Goal: Communication & Community: Answer question/provide support

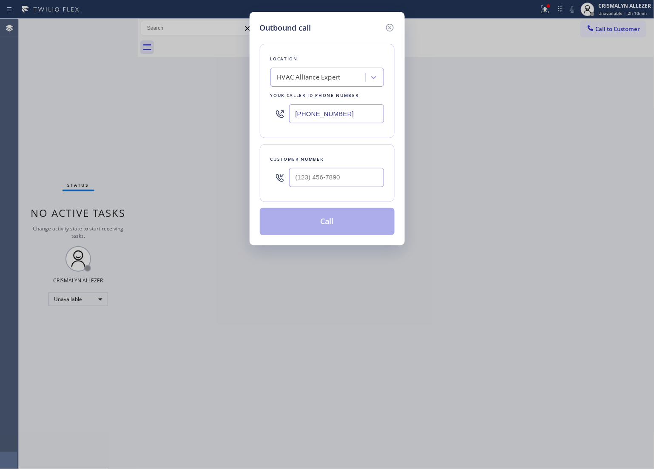
click at [351, 78] on div "HVAC Alliance Expert" at bounding box center [319, 77] width 93 height 15
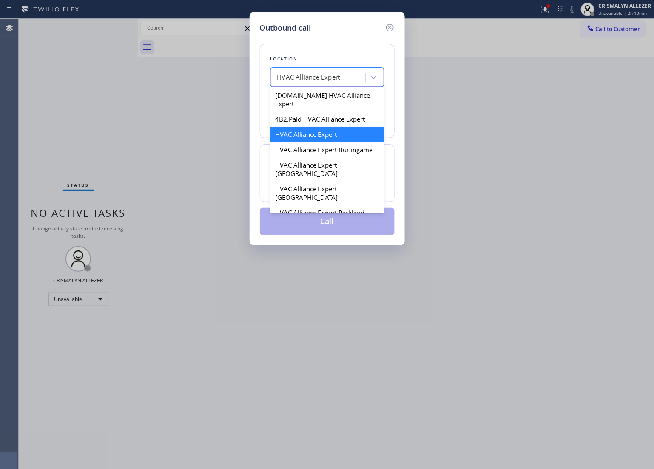
paste input "Whirlpool Appliance Repair"
type input "Whirlpool Appliance Repair"
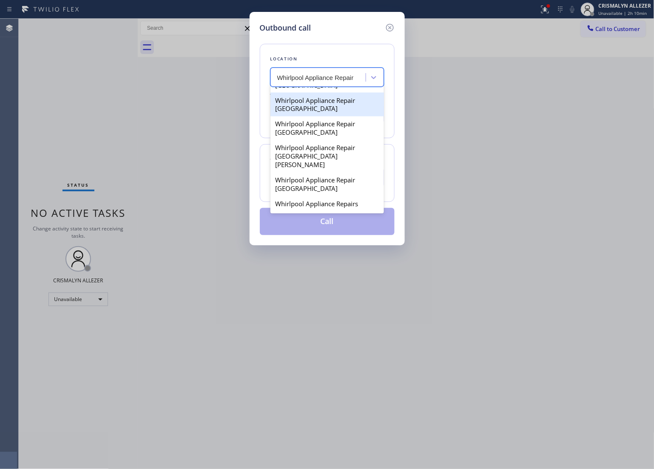
scroll to position [429, 0]
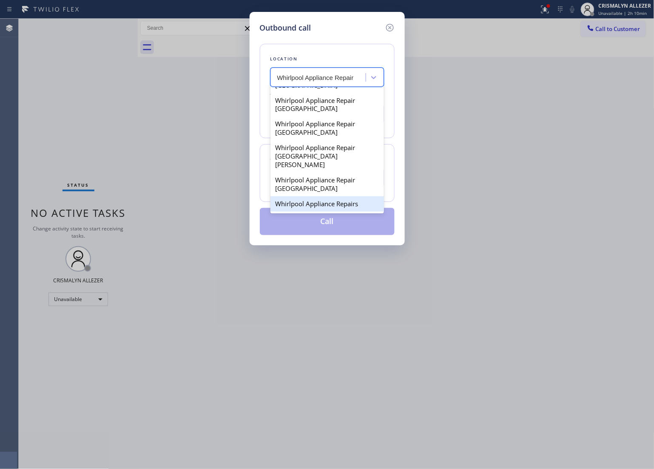
click at [330, 209] on div "Whirlpool Appliance Repairs" at bounding box center [326, 203] width 113 height 15
type input "[PHONE_NUMBER]"
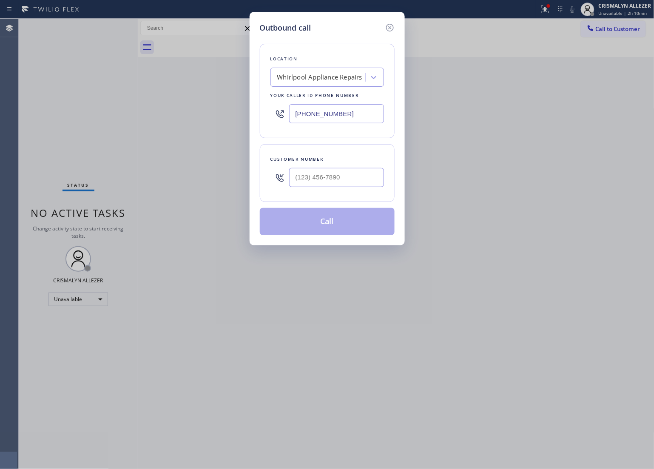
click at [353, 189] on div at bounding box center [336, 178] width 95 height 28
click at [353, 177] on input "(___) ___-____" at bounding box center [336, 177] width 95 height 19
paste input "954) 629-2374"
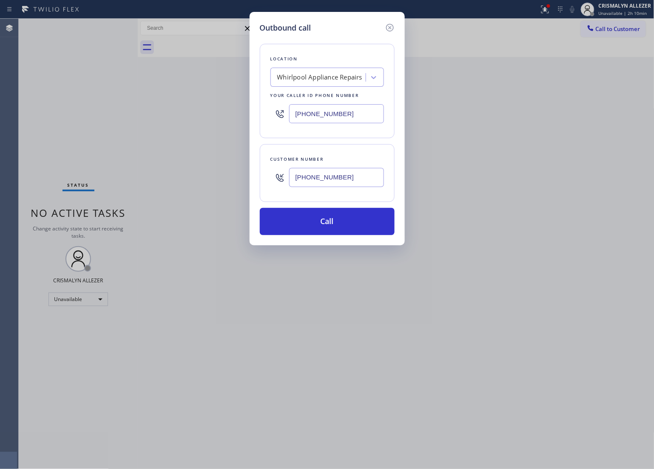
type input "[PHONE_NUMBER]"
click at [352, 228] on button "Call" at bounding box center [327, 221] width 135 height 27
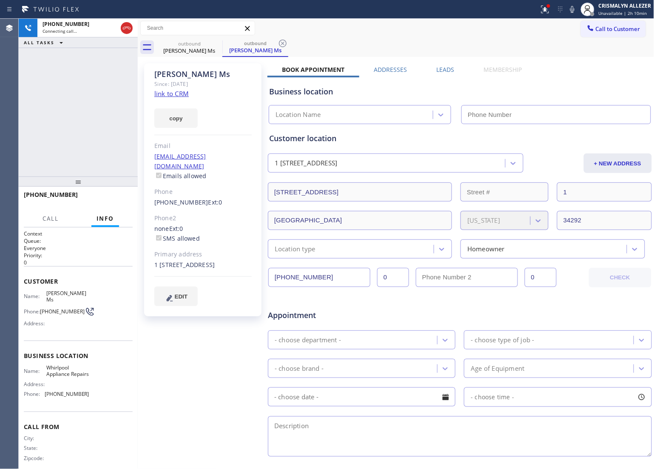
type input "[PHONE_NUMBER]"
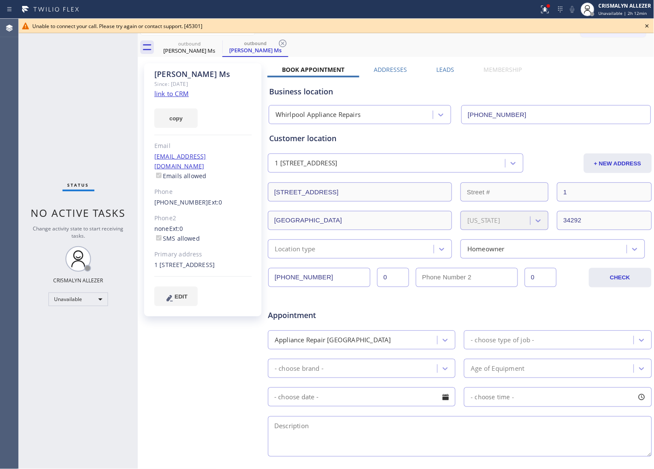
click at [647, 25] on icon at bounding box center [647, 26] width 10 height 10
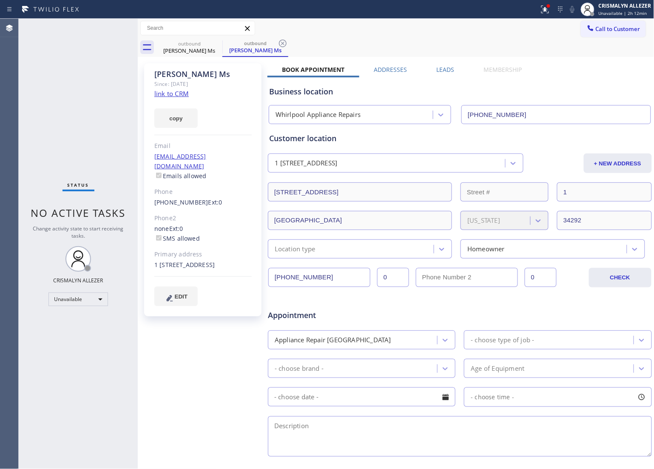
click at [283, 42] on icon at bounding box center [283, 43] width 10 height 10
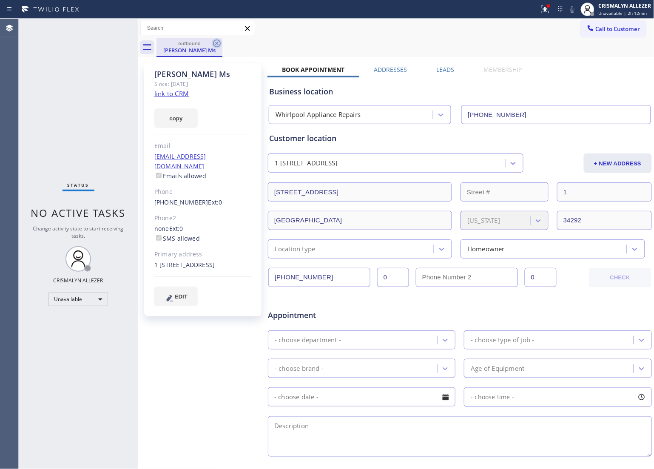
click at [218, 42] on icon at bounding box center [217, 44] width 8 height 8
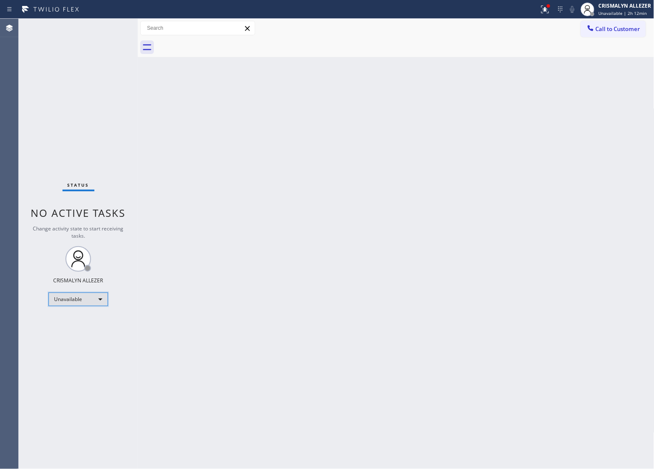
click at [101, 296] on div "Unavailable" at bounding box center [78, 299] width 60 height 14
click at [86, 321] on li "Available" at bounding box center [78, 321] width 58 height 10
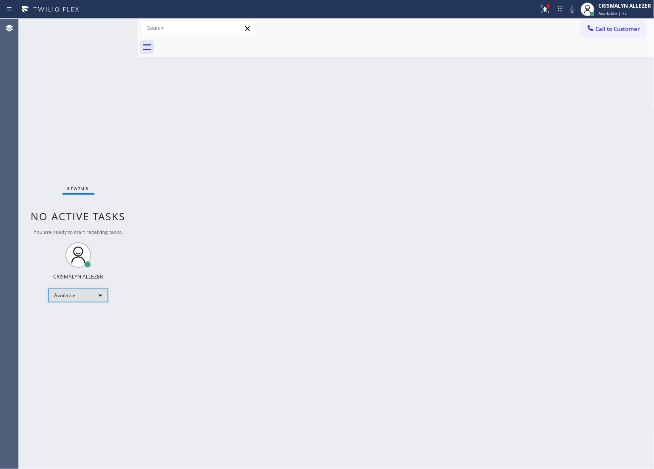
click at [101, 294] on div "Available" at bounding box center [78, 296] width 60 height 14
click at [87, 332] on li "Unavailable" at bounding box center [78, 328] width 58 height 10
click at [621, 24] on button "Call to Customer" at bounding box center [613, 29] width 65 height 16
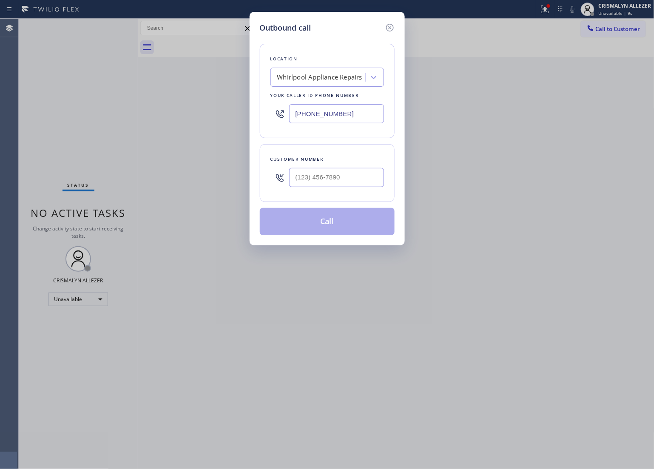
paste input "2-3457"
drag, startPoint x: 145, startPoint y: 119, endPoint x: 139, endPoint y: 120, distance: 6.4
click at [139, 120] on div "Outbound call Location Whirlpool Appliance Repairs Your caller id phone number …" at bounding box center [327, 234] width 654 height 469
type input "[PHONE_NUMBER]"
click at [360, 179] on input "(___) ___-____" at bounding box center [336, 177] width 95 height 19
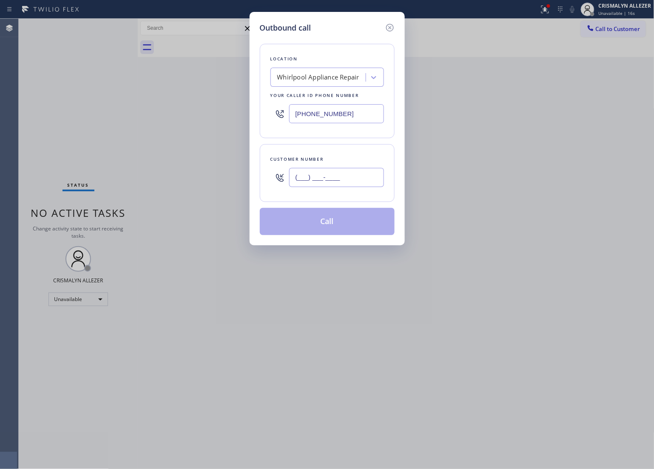
paste input "954) 629-2374"
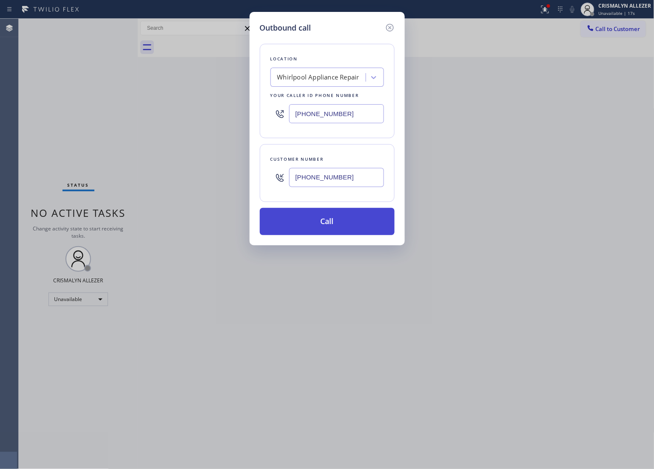
type input "[PHONE_NUMBER]"
click at [336, 225] on button "Call" at bounding box center [327, 221] width 135 height 27
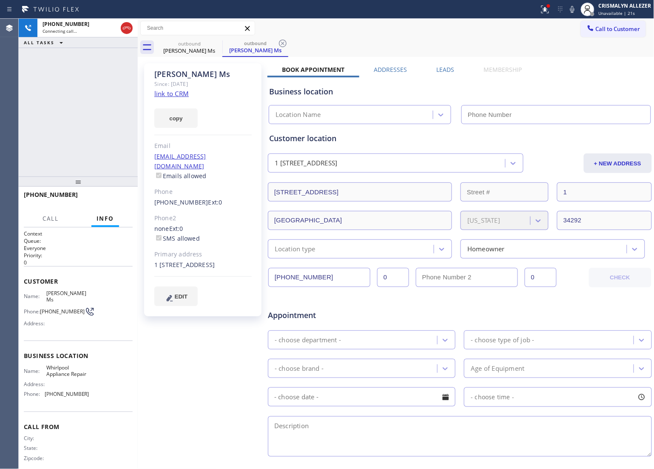
type input "[PHONE_NUMBER]"
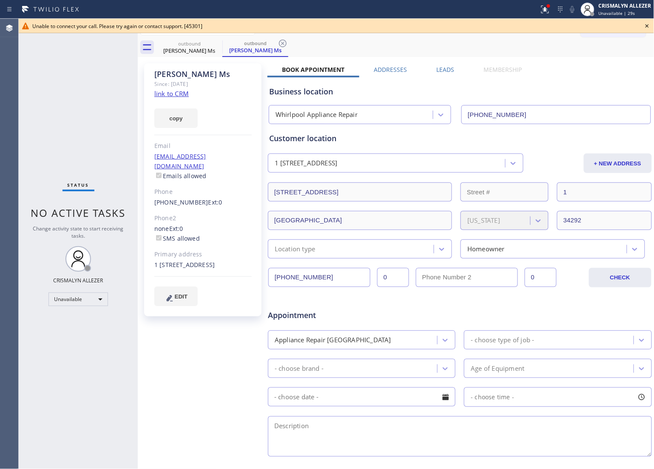
drag, startPoint x: 240, startPoint y: 143, endPoint x: 361, endPoint y: 103, distance: 127.4
click at [249, 141] on div "Email" at bounding box center [202, 146] width 97 height 10
click at [649, 23] on icon at bounding box center [647, 26] width 10 height 10
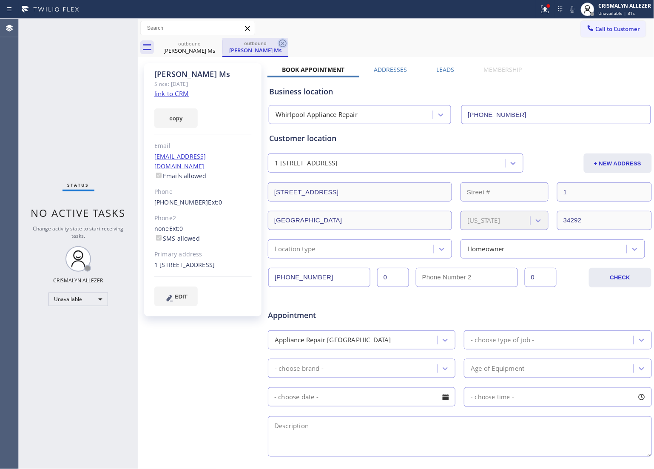
click at [283, 39] on icon at bounding box center [283, 43] width 10 height 10
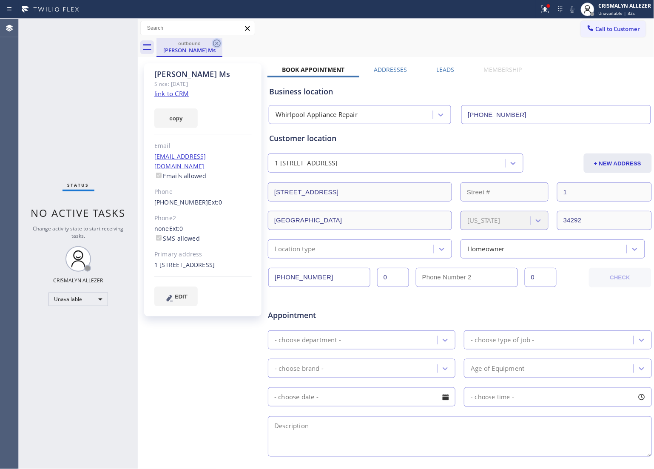
click at [219, 43] on icon at bounding box center [217, 43] width 10 height 10
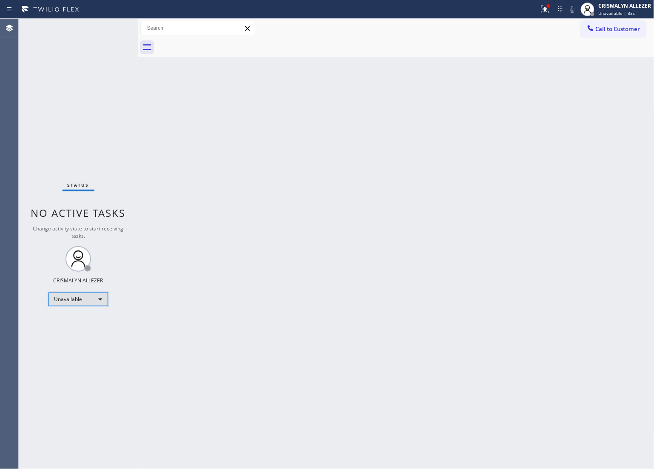
click at [101, 299] on div "Unavailable" at bounding box center [78, 299] width 60 height 14
click at [96, 320] on li "Available" at bounding box center [78, 321] width 58 height 10
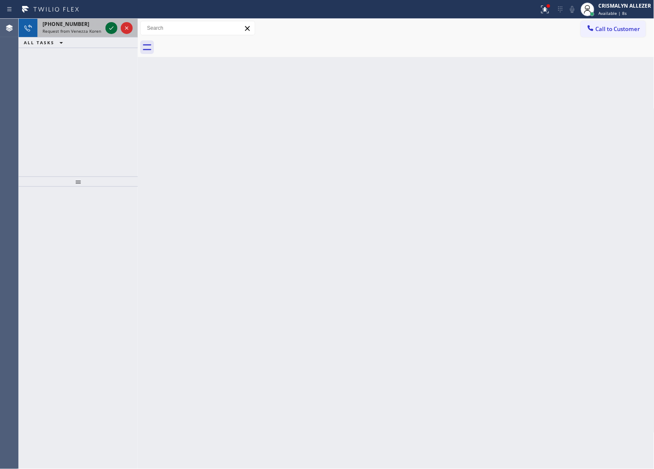
click at [110, 30] on icon at bounding box center [111, 28] width 10 height 10
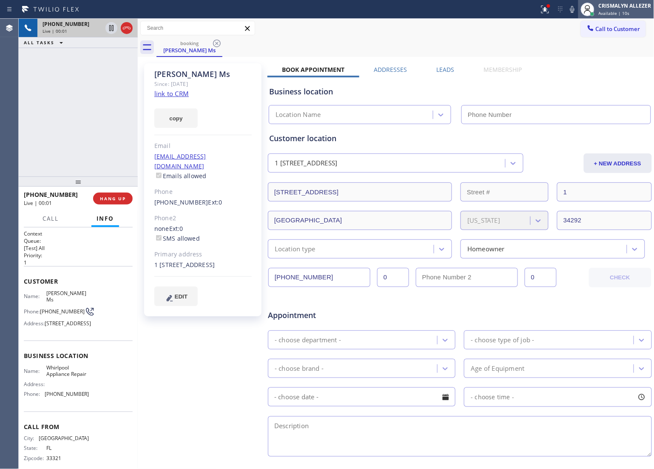
type input "[PHONE_NUMBER]"
click at [623, 11] on span "Available | 10s" at bounding box center [614, 13] width 31 height 6
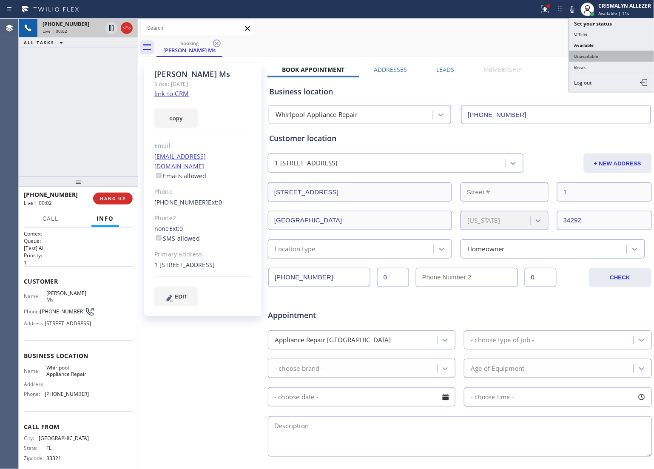
click at [590, 57] on button "Unavailable" at bounding box center [611, 56] width 85 height 11
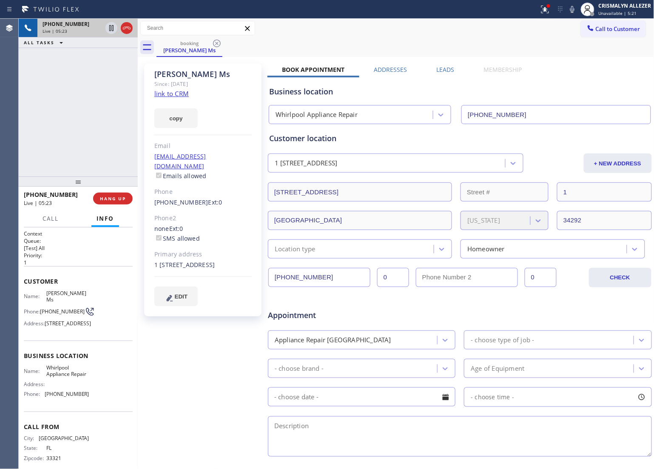
click at [536, 64] on div "[PERSON_NAME] Ms Since: [DATE] link to CRM copy Email [EMAIL_ADDRESS][DOMAIN_NA…" at bounding box center [396, 334] width 512 height 551
click at [572, 11] on icon at bounding box center [572, 9] width 10 height 10
drag, startPoint x: 517, startPoint y: 41, endPoint x: 547, endPoint y: 33, distance: 30.8
click at [517, 41] on div "booking [PERSON_NAME] Ms" at bounding box center [405, 47] width 498 height 19
click at [572, 7] on icon at bounding box center [572, 9] width 4 height 7
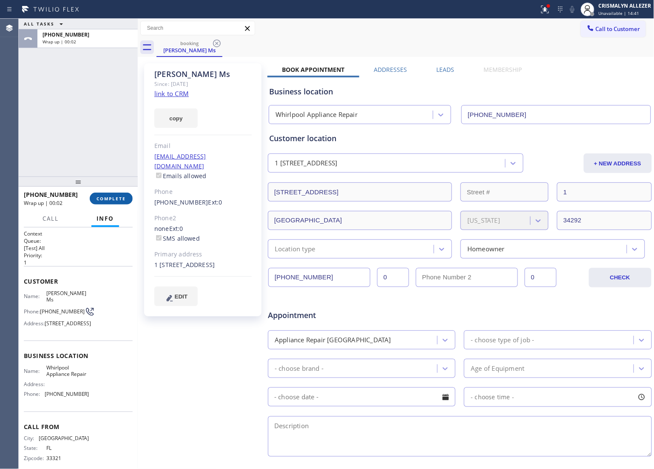
click at [106, 196] on button "COMPLETE" at bounding box center [111, 199] width 43 height 12
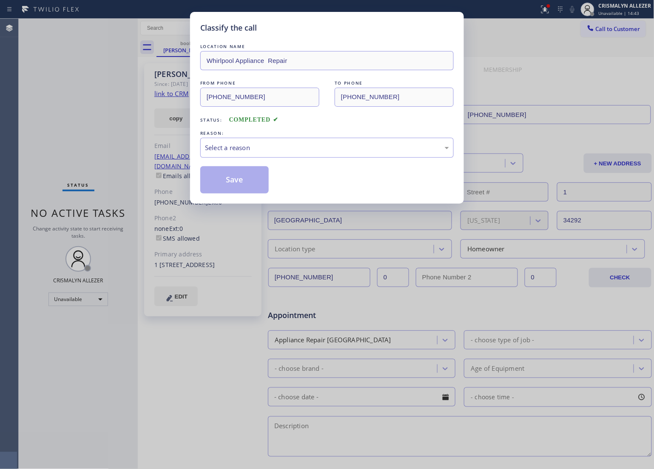
click at [309, 152] on div "Select a reason" at bounding box center [327, 148] width 244 height 10
click at [241, 183] on button "Save" at bounding box center [234, 179] width 68 height 27
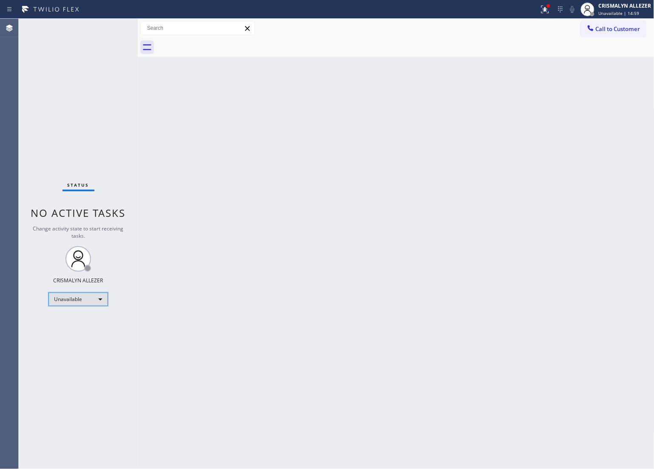
click at [92, 298] on div "Unavailable" at bounding box center [78, 299] width 60 height 14
click at [71, 345] on li "Break" at bounding box center [78, 343] width 58 height 10
drag, startPoint x: 366, startPoint y: 131, endPoint x: 381, endPoint y: 107, distance: 28.3
click at [366, 131] on div "Back to Dashboard Change Sender ID Customers Technicians Select a contact Outbo…" at bounding box center [396, 244] width 516 height 450
click at [101, 300] on div "Break" at bounding box center [78, 299] width 60 height 14
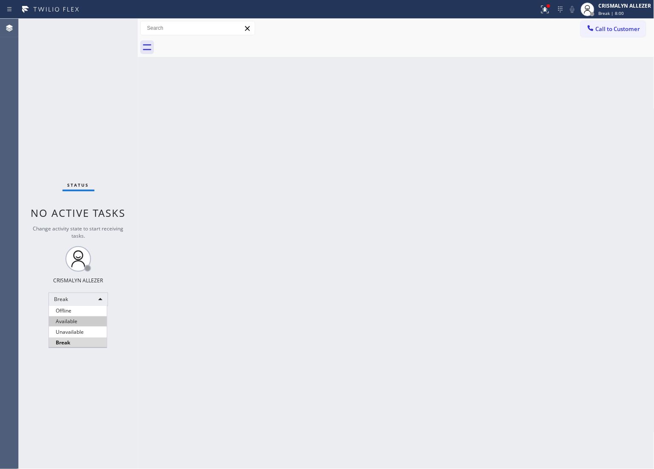
click at [84, 323] on li "Available" at bounding box center [78, 321] width 58 height 10
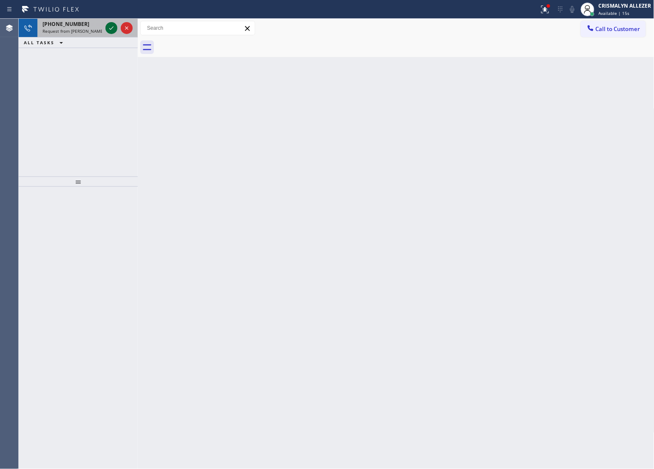
click at [110, 27] on icon at bounding box center [111, 28] width 10 height 10
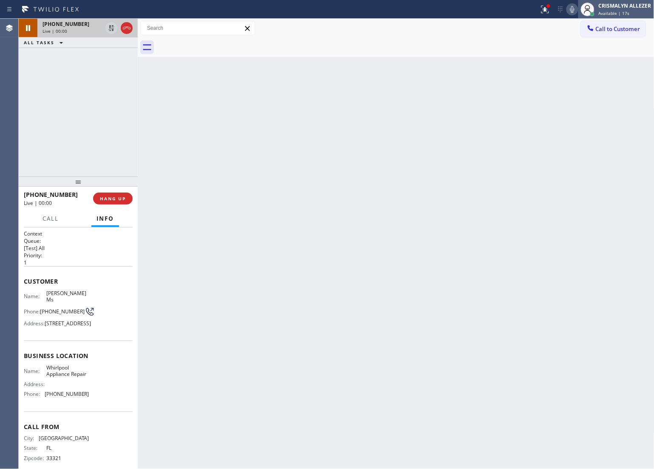
click at [627, 11] on span "Available | 17s" at bounding box center [614, 13] width 31 height 6
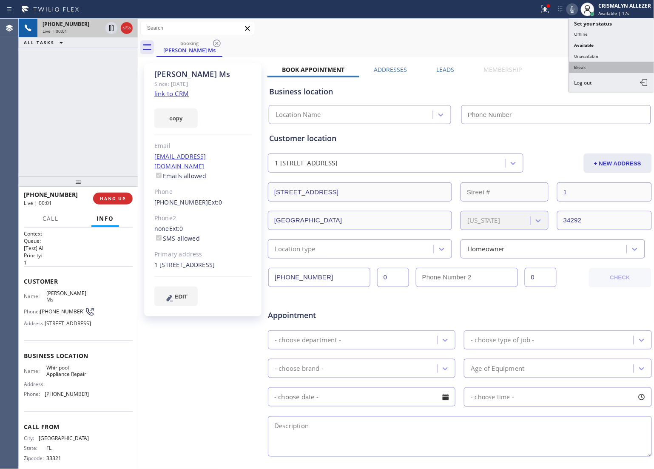
type input "[PHONE_NUMBER]"
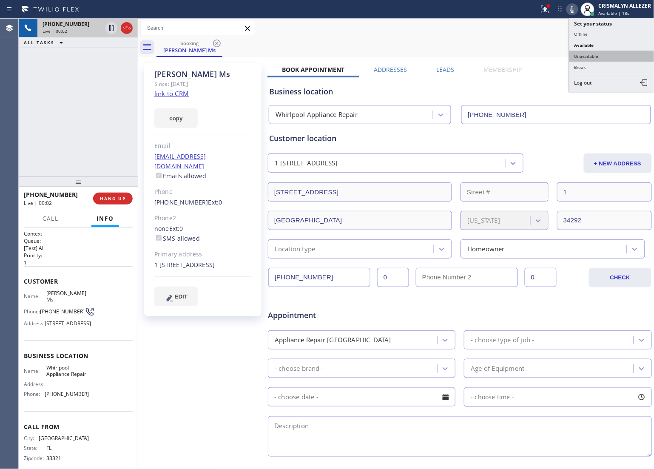
click at [611, 57] on button "Unavailable" at bounding box center [611, 56] width 85 height 11
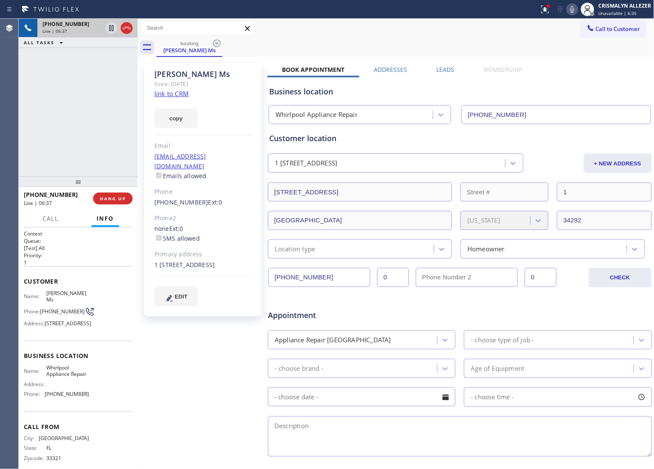
click at [573, 9] on icon at bounding box center [572, 9] width 10 height 10
click at [572, 9] on rect at bounding box center [572, 9] width 6 height 6
click at [530, 48] on div "booking [PERSON_NAME] Ms" at bounding box center [405, 47] width 498 height 19
click at [573, 6] on icon at bounding box center [572, 9] width 10 height 10
click at [574, 5] on icon at bounding box center [572, 9] width 10 height 10
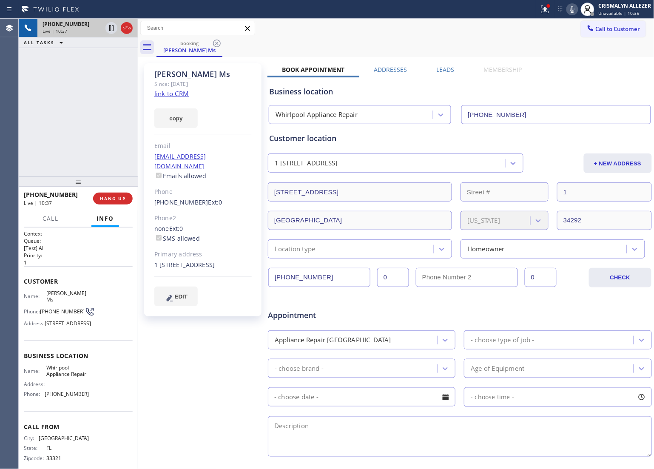
click at [574, 8] on icon at bounding box center [572, 9] width 4 height 7
click at [574, 9] on icon at bounding box center [572, 9] width 10 height 10
click at [573, 6] on icon at bounding box center [572, 9] width 4 height 7
click at [570, 11] on icon at bounding box center [572, 9] width 10 height 10
click at [111, 202] on button "HANG UP" at bounding box center [113, 199] width 40 height 12
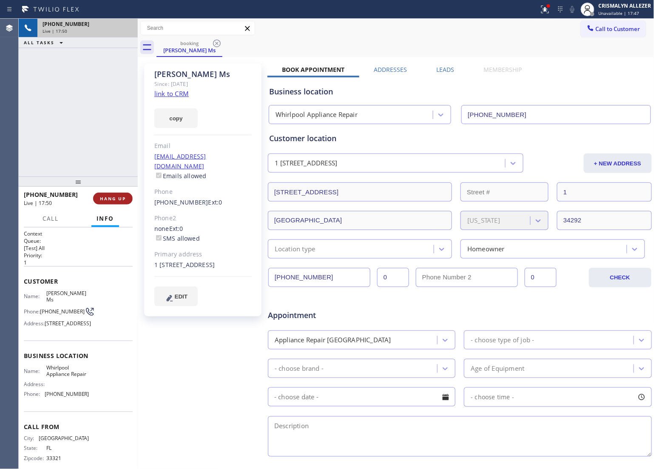
click at [111, 202] on button "HANG UP" at bounding box center [113, 199] width 40 height 12
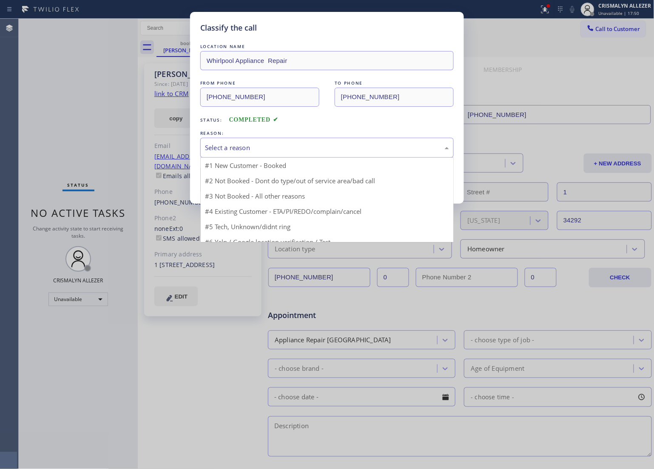
click at [304, 149] on div "Select a reason" at bounding box center [327, 148] width 244 height 10
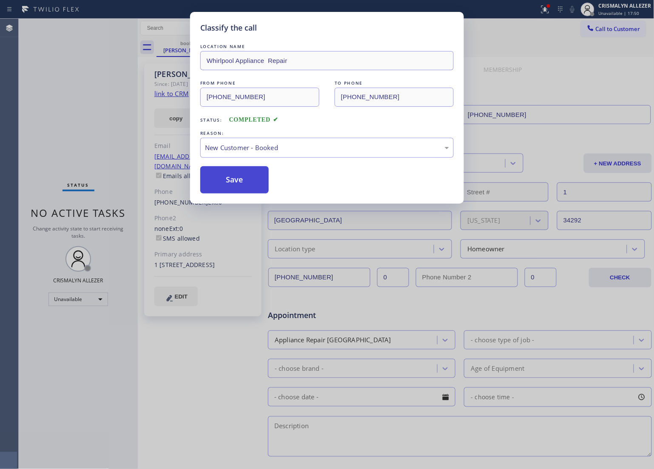
click at [238, 188] on button "Save" at bounding box center [234, 179] width 68 height 27
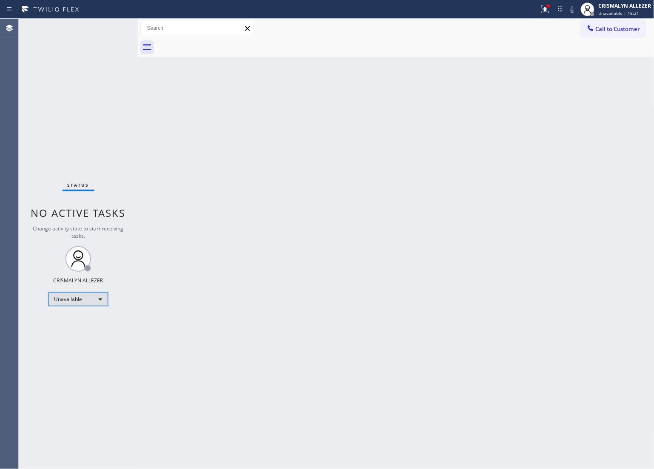
click at [99, 302] on div "Unavailable" at bounding box center [78, 299] width 60 height 14
click at [85, 341] on li "Break" at bounding box center [78, 343] width 58 height 10
click at [99, 301] on div "Break" at bounding box center [78, 299] width 60 height 14
click at [84, 332] on li "Unavailable" at bounding box center [78, 332] width 58 height 10
click at [645, 26] on div "Call to Customer Outbound call Location Whirlpool Appliance Repair Your caller …" at bounding box center [618, 28] width 74 height 15
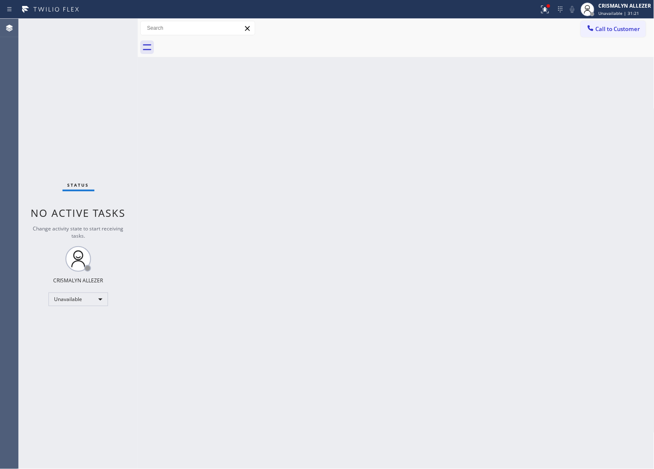
click at [613, 26] on span "Call to Customer" at bounding box center [618, 29] width 45 height 8
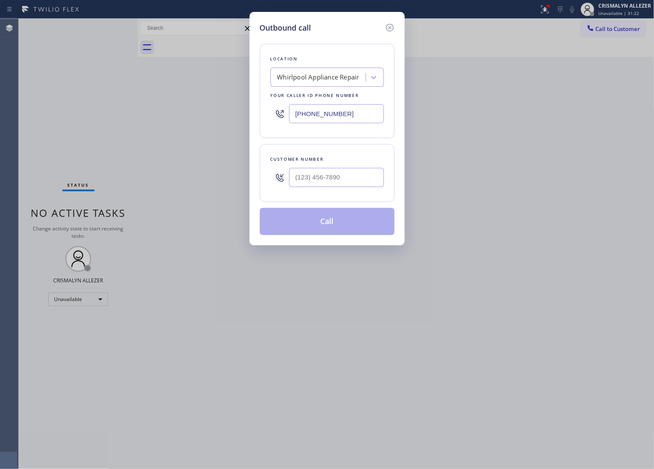
drag, startPoint x: 373, startPoint y: 117, endPoint x: 148, endPoint y: 120, distance: 225.3
click at [151, 122] on div "Outbound call Location Whirlpool Appliance Repair Your caller id phone number […" at bounding box center [327, 234] width 654 height 469
paste input "602) 560-7454"
type input "[PHONE_NUMBER]"
click at [351, 179] on input "(___) ___-____" at bounding box center [336, 177] width 95 height 19
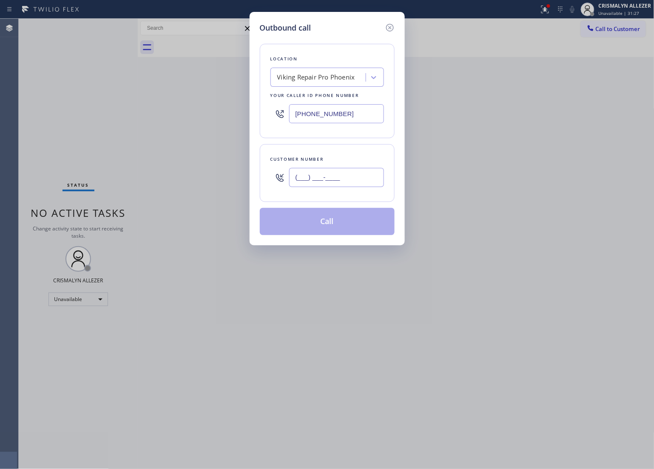
paste input "480) 490-4916"
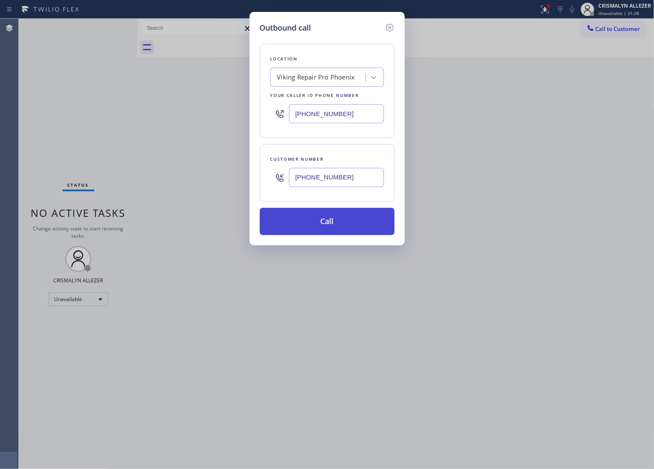
type input "[PHONE_NUMBER]"
click at [332, 222] on button "Call" at bounding box center [327, 221] width 135 height 27
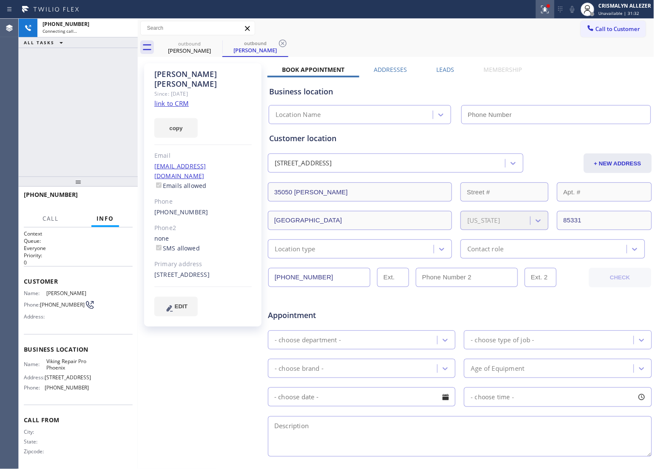
type input "[PHONE_NUMBER]"
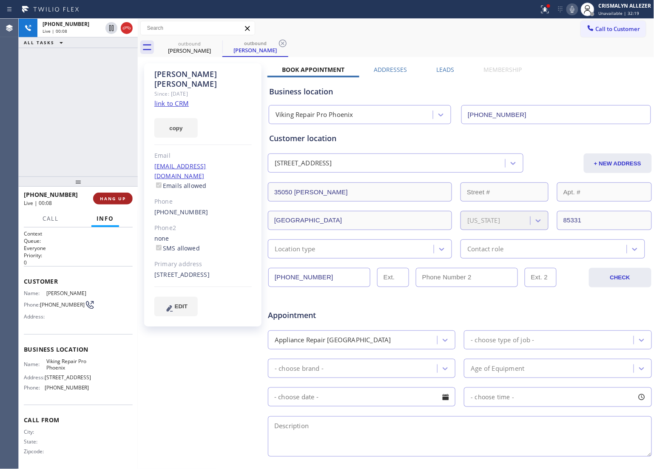
click at [106, 198] on span "HANG UP" at bounding box center [113, 199] width 26 height 6
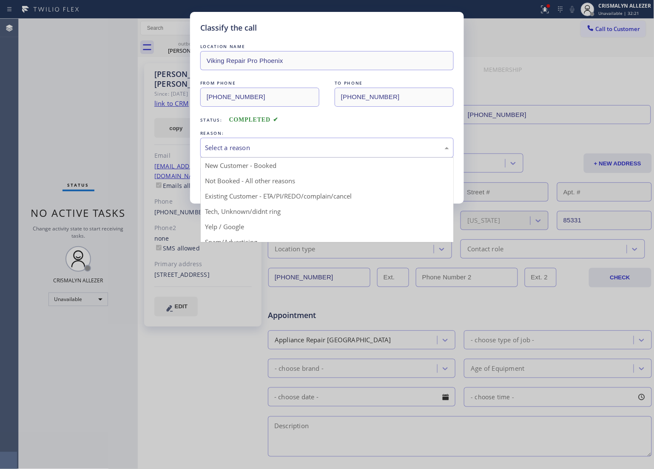
click at [262, 155] on div "Select a reason" at bounding box center [326, 148] width 253 height 20
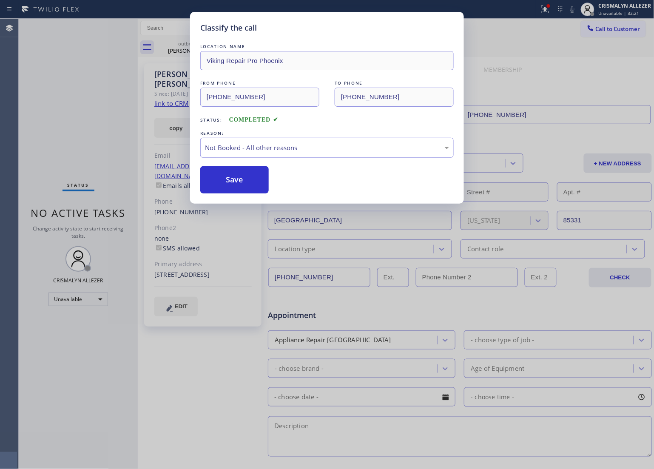
click at [213, 181] on button "Save" at bounding box center [234, 179] width 68 height 27
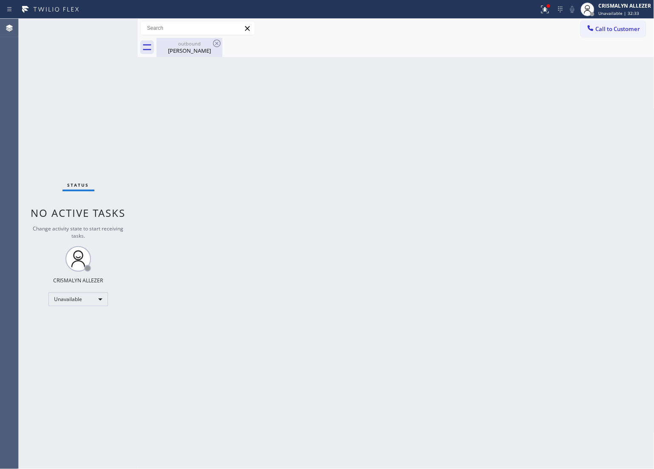
click at [196, 48] on div "[PERSON_NAME]" at bounding box center [189, 51] width 64 height 8
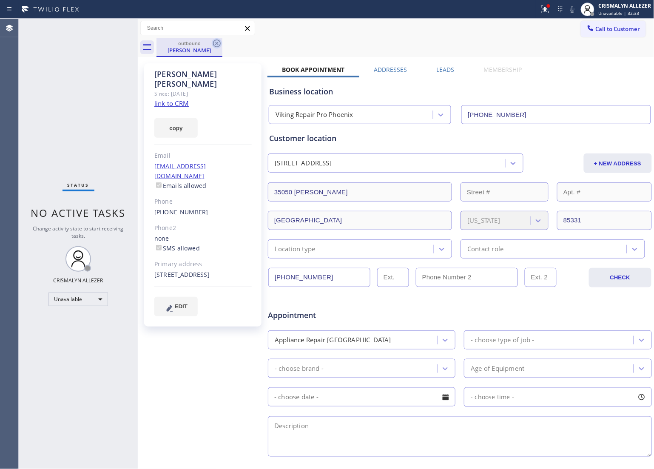
click at [214, 43] on icon at bounding box center [217, 43] width 10 height 10
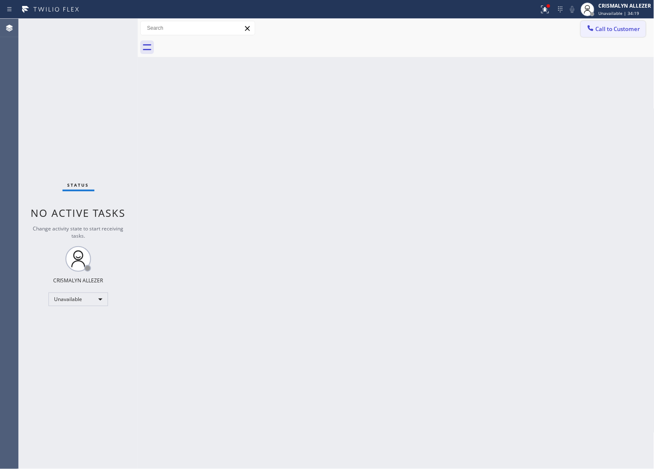
click at [596, 36] on button "Call to Customer" at bounding box center [613, 29] width 65 height 16
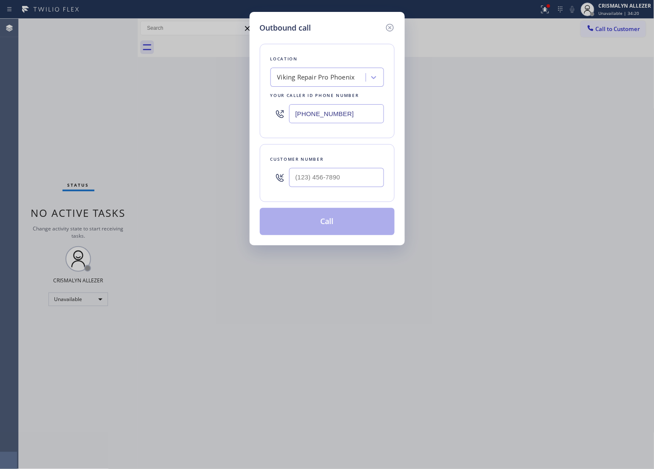
drag, startPoint x: 329, startPoint y: 113, endPoint x: 110, endPoint y: 118, distance: 219.0
click at [111, 118] on div "Outbound call Location Viking Repair Pro [GEOGRAPHIC_DATA] Your caller id phone…" at bounding box center [327, 234] width 654 height 469
paste input "458) 217-803"
type input "[PHONE_NUMBER]"
click at [327, 188] on div at bounding box center [336, 178] width 95 height 28
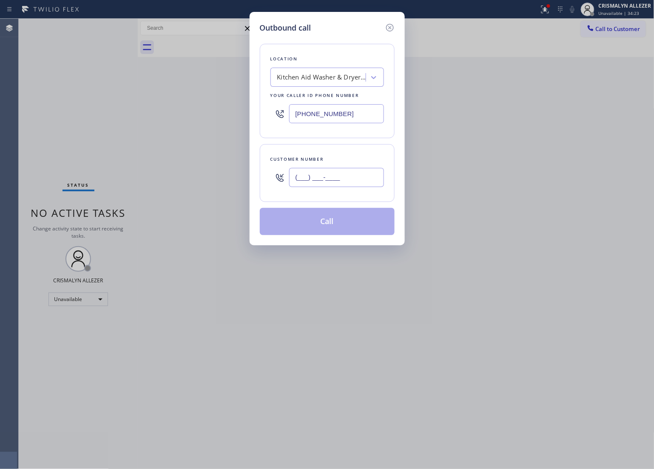
click at [333, 178] on input "(___) ___-____" at bounding box center [336, 177] width 95 height 19
paste input "928) 642-5970"
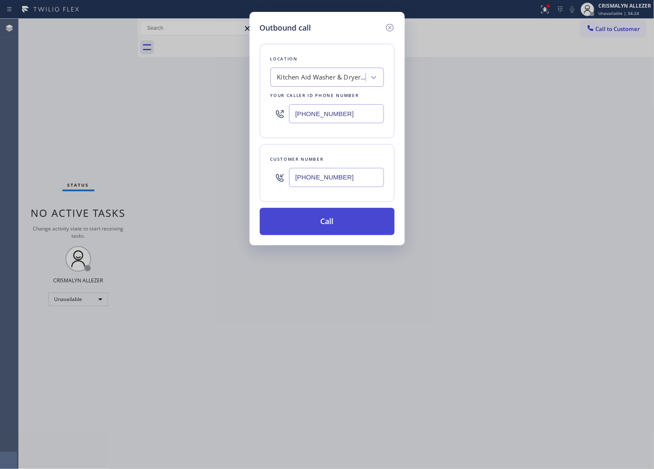
type input "[PHONE_NUMBER]"
click at [330, 227] on button "Call" at bounding box center [327, 221] width 135 height 27
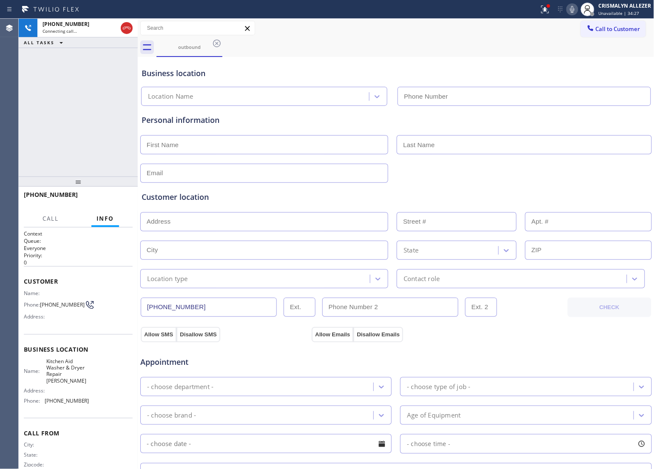
type input "[PHONE_NUMBER]"
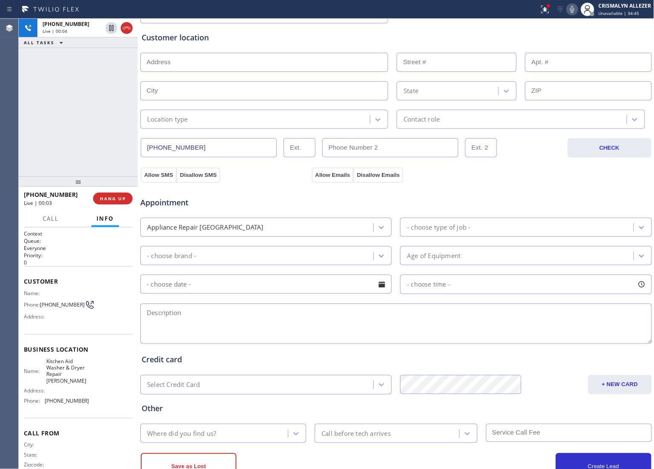
scroll to position [191, 0]
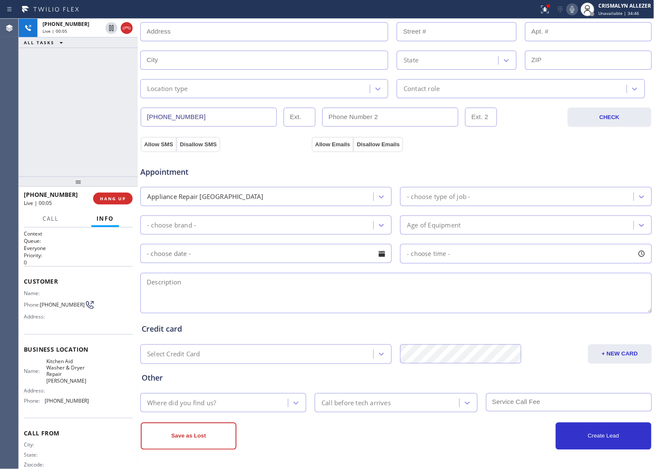
click at [247, 296] on textarea at bounding box center [395, 293] width 511 height 40
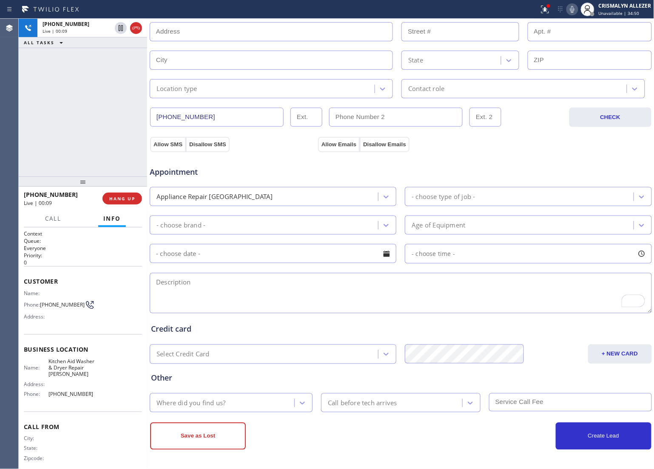
drag, startPoint x: 138, startPoint y: 138, endPoint x: 148, endPoint y: 143, distance: 10.5
click at [147, 143] on div at bounding box center [147, 244] width 0 height 450
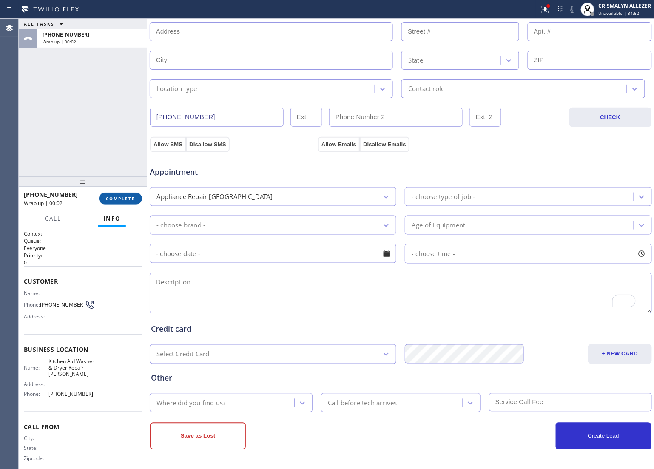
click at [117, 199] on span "COMPLETE" at bounding box center [120, 199] width 29 height 6
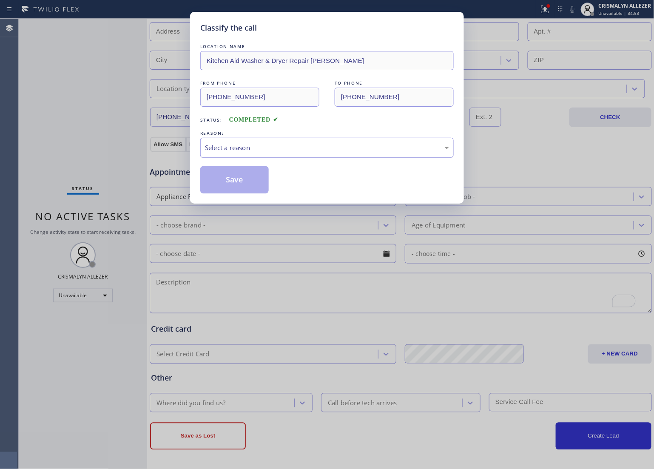
click at [304, 145] on div "Select a reason" at bounding box center [327, 148] width 244 height 10
click at [235, 187] on button "Save" at bounding box center [234, 179] width 68 height 27
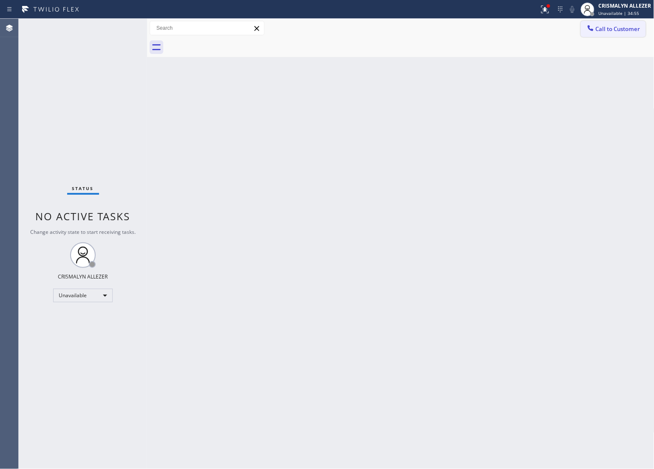
click at [603, 35] on button "Call to Customer" at bounding box center [613, 29] width 65 height 16
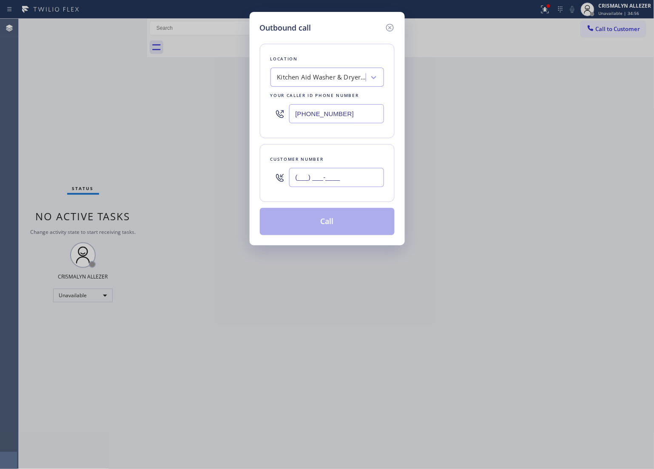
click at [351, 175] on input "(___) ___-____" at bounding box center [336, 177] width 95 height 19
paste input "928) 642-5970"
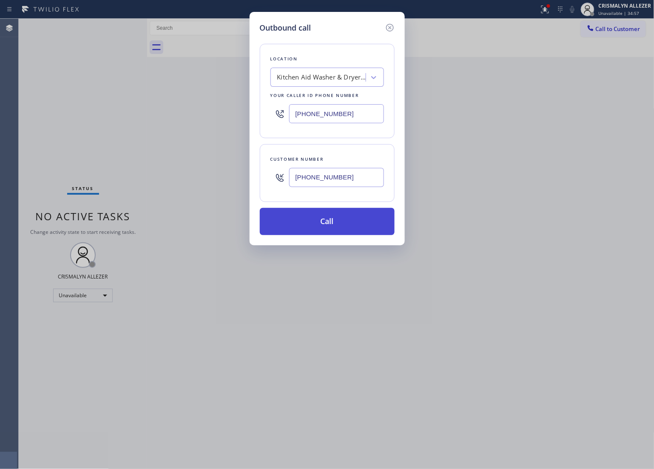
type input "[PHONE_NUMBER]"
click at [336, 221] on button "Call" at bounding box center [327, 221] width 135 height 27
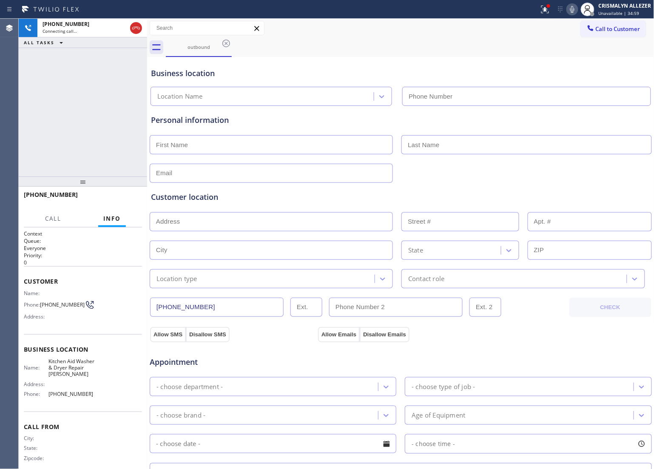
type input "[PHONE_NUMBER]"
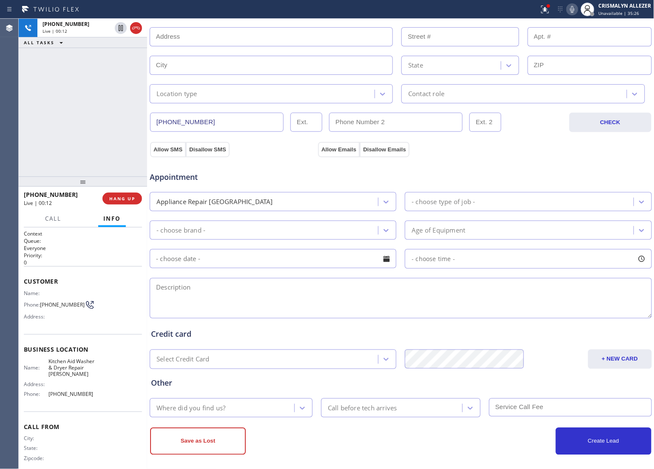
scroll to position [191, 0]
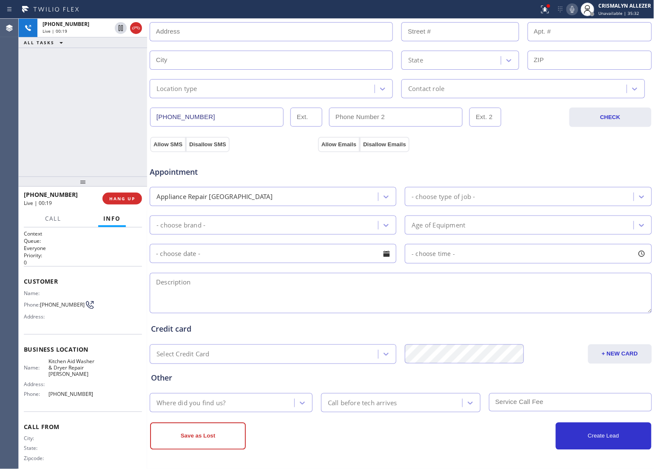
click at [283, 295] on textarea at bounding box center [401, 293] width 502 height 40
click at [123, 198] on span "HANG UP" at bounding box center [122, 199] width 26 height 6
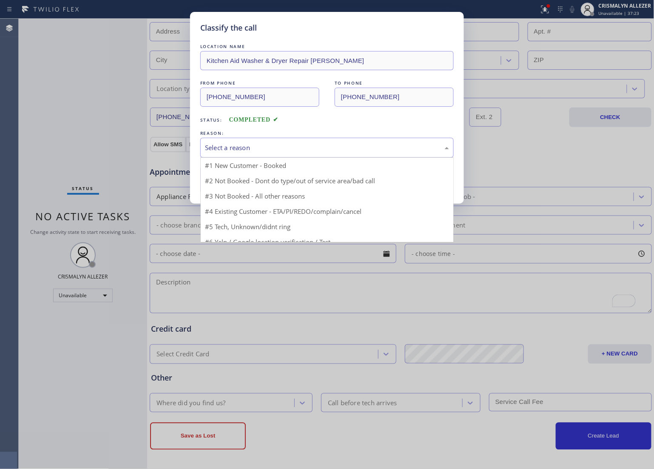
click at [309, 153] on div "Select a reason" at bounding box center [327, 148] width 244 height 10
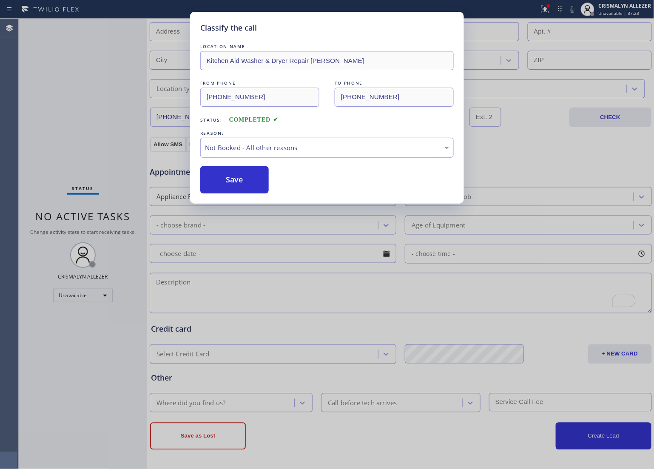
click at [245, 188] on button "Save" at bounding box center [234, 179] width 68 height 27
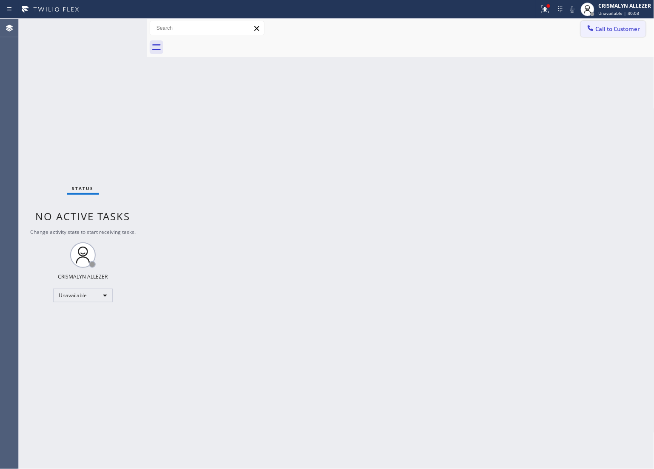
click at [611, 26] on span "Call to Customer" at bounding box center [618, 29] width 45 height 8
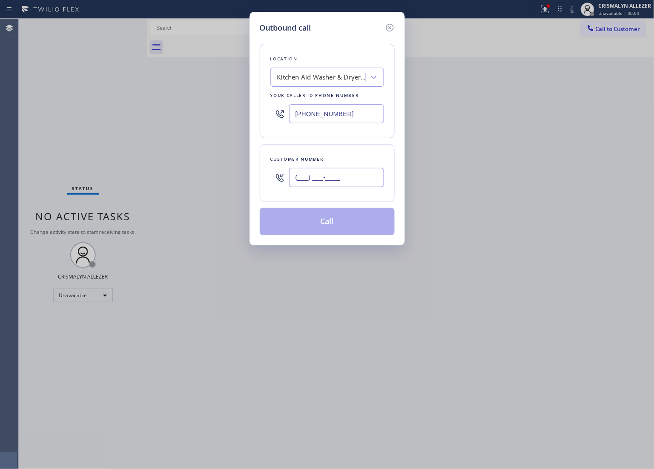
click at [363, 184] on input "(___) ___-____" at bounding box center [336, 177] width 95 height 19
paste input "626) 202-5617"
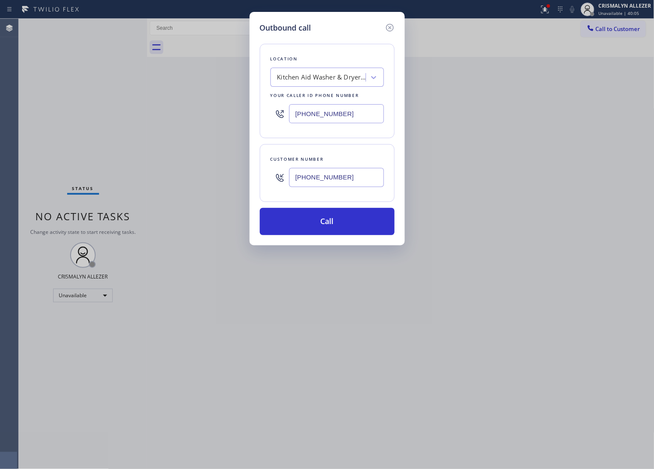
type input "[PHONE_NUMBER]"
click at [321, 74] on div "Kitchen Aid Washer & Dryer Repair [PERSON_NAME]" at bounding box center [321, 78] width 89 height 10
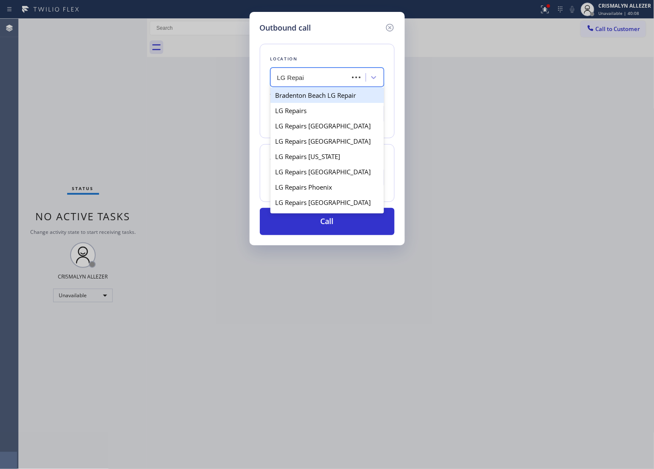
type input "LG Repair"
click at [326, 110] on div "LG Repairs" at bounding box center [326, 110] width 113 height 15
type input "[PHONE_NUMBER]"
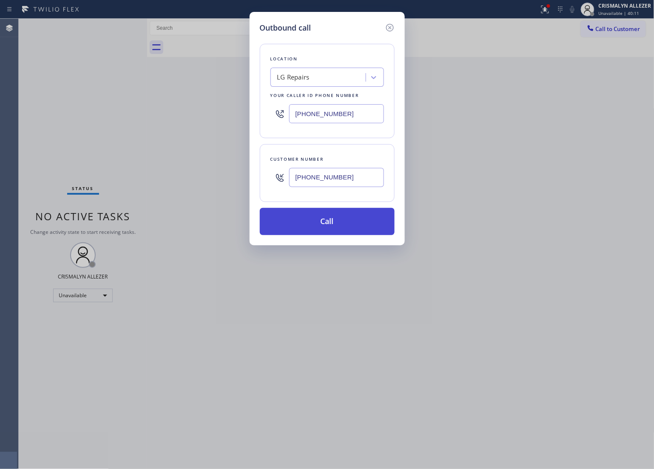
click at [328, 228] on button "Call" at bounding box center [327, 221] width 135 height 27
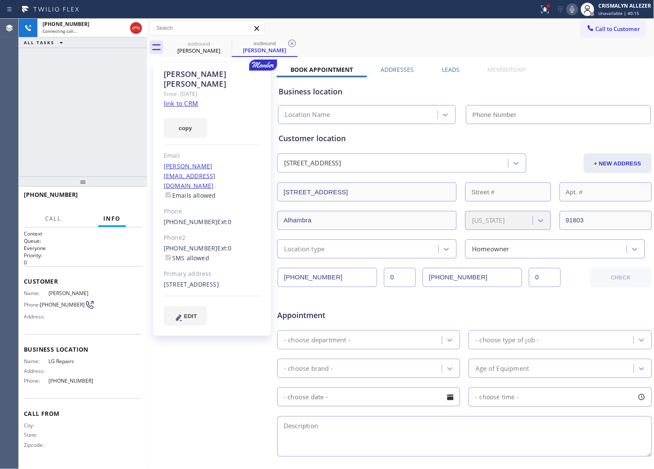
click at [184, 99] on link "link to CRM" at bounding box center [181, 103] width 34 height 9
type input "[PHONE_NUMBER]"
click at [126, 196] on span "HANG UP" at bounding box center [122, 199] width 26 height 6
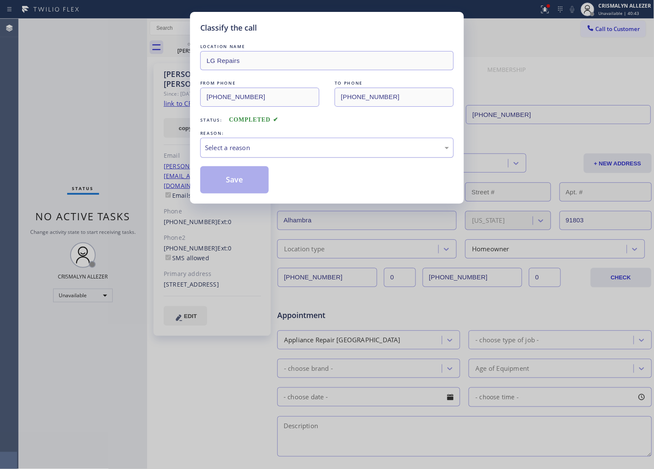
click at [342, 149] on div "Select a reason" at bounding box center [327, 148] width 244 height 10
click at [256, 186] on button "Save" at bounding box center [234, 179] width 68 height 27
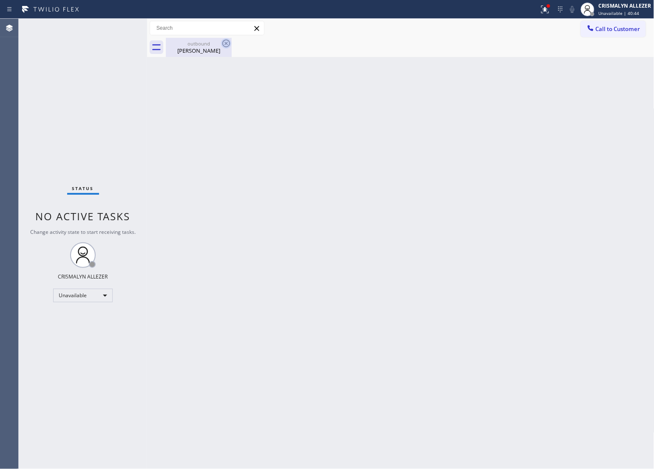
drag, startPoint x: 201, startPoint y: 44, endPoint x: 230, endPoint y: 43, distance: 28.5
click at [207, 44] on div "outbound" at bounding box center [199, 43] width 64 height 6
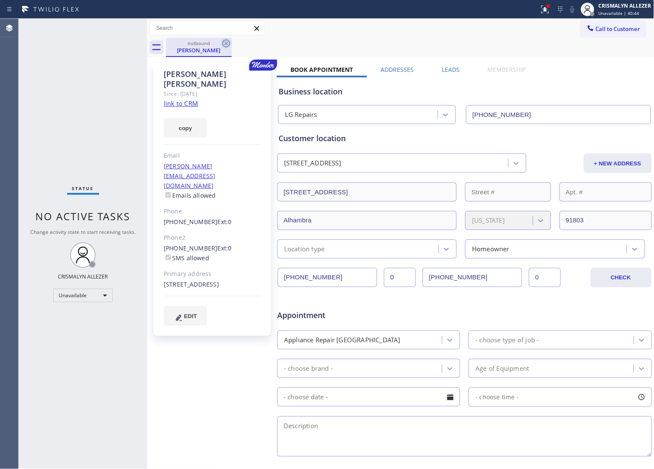
click at [230, 43] on icon at bounding box center [226, 44] width 8 height 8
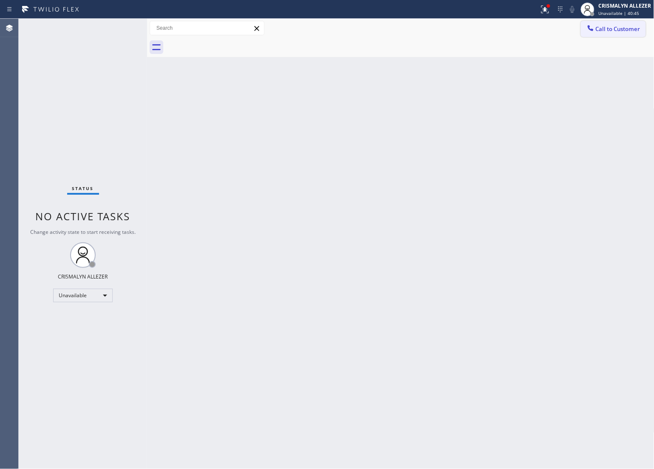
click at [613, 28] on span "Call to Customer" at bounding box center [618, 29] width 45 height 8
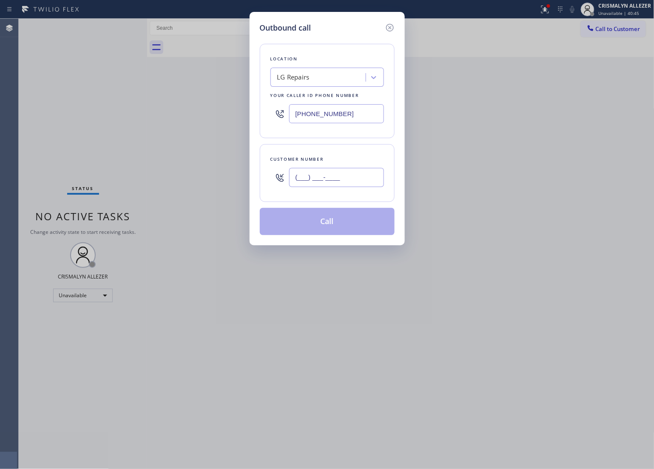
click at [360, 181] on input "(___) ___-____" at bounding box center [336, 177] width 95 height 19
paste input "626) 537-8172"
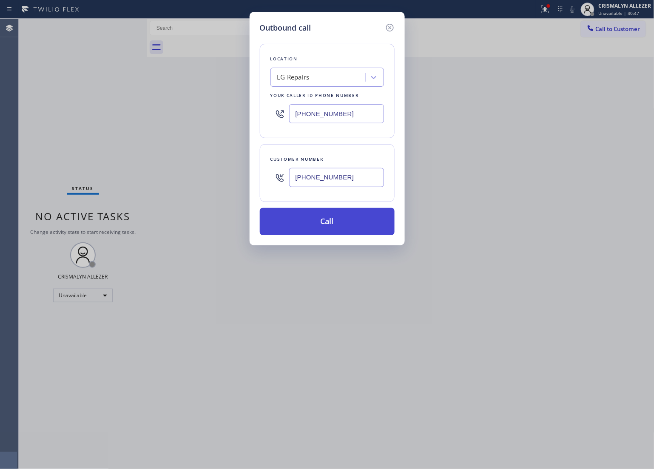
type input "[PHONE_NUMBER]"
click at [335, 219] on button "Call" at bounding box center [327, 221] width 135 height 27
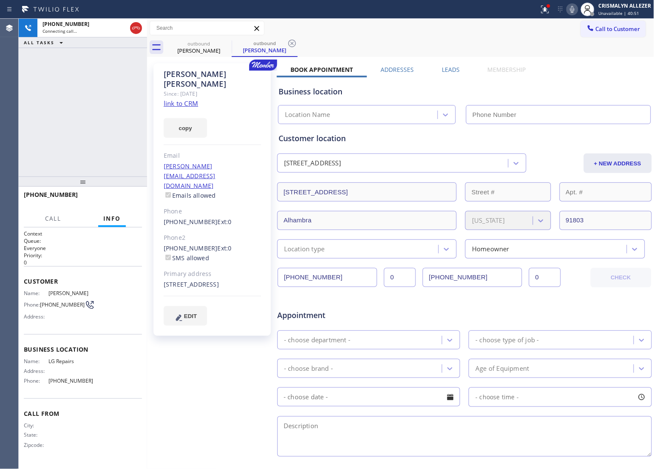
type input "[PHONE_NUMBER]"
click at [125, 199] on span "HANG UP" at bounding box center [122, 199] width 26 height 6
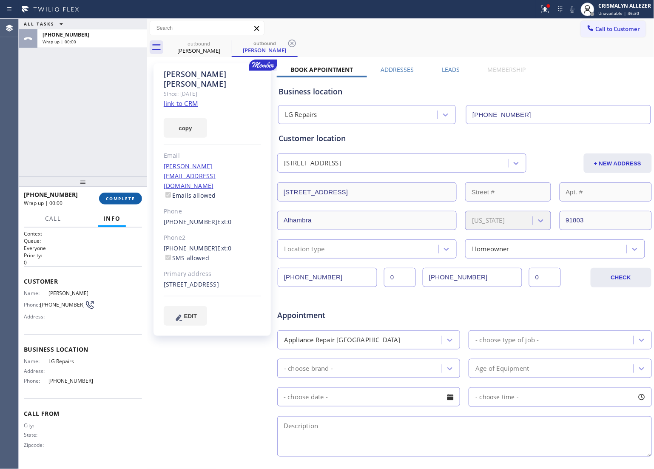
click at [125, 199] on span "COMPLETE" at bounding box center [120, 199] width 29 height 6
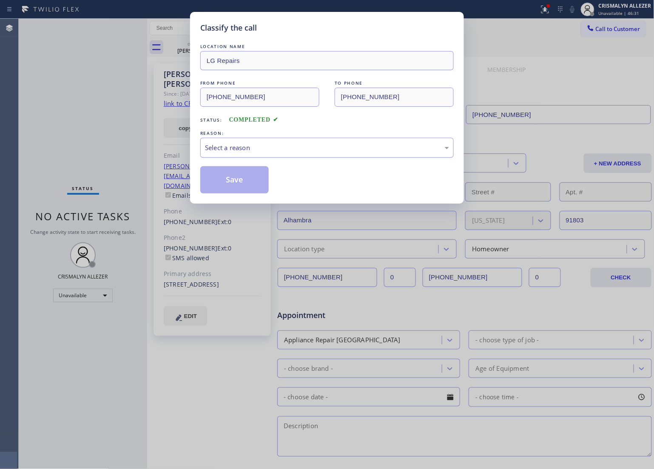
click at [315, 154] on div "Select a reason" at bounding box center [326, 148] width 253 height 20
click at [236, 182] on button "Save" at bounding box center [234, 179] width 68 height 27
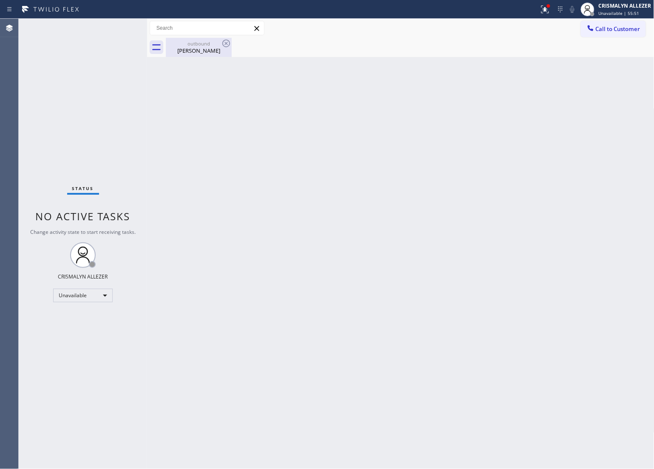
click at [196, 49] on div "[PERSON_NAME]" at bounding box center [199, 51] width 64 height 8
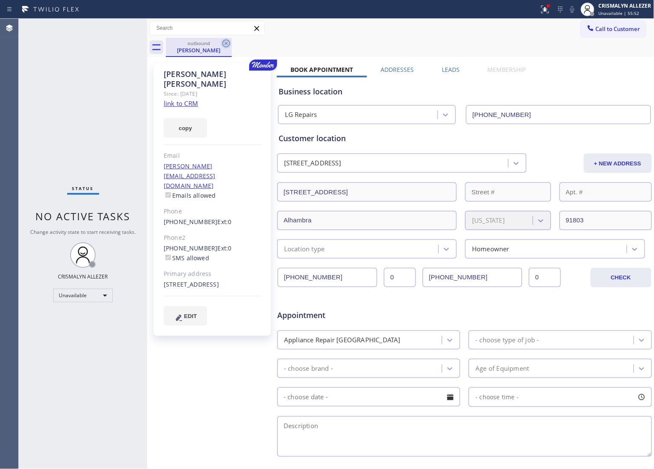
click at [226, 43] on icon at bounding box center [226, 44] width 8 height 8
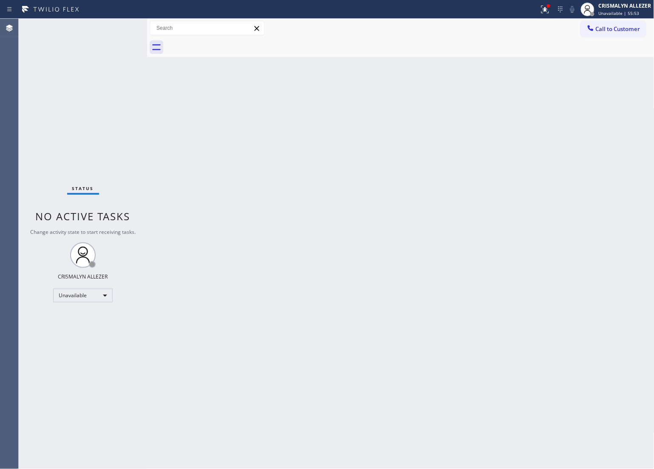
click at [610, 30] on span "Call to Customer" at bounding box center [618, 29] width 45 height 8
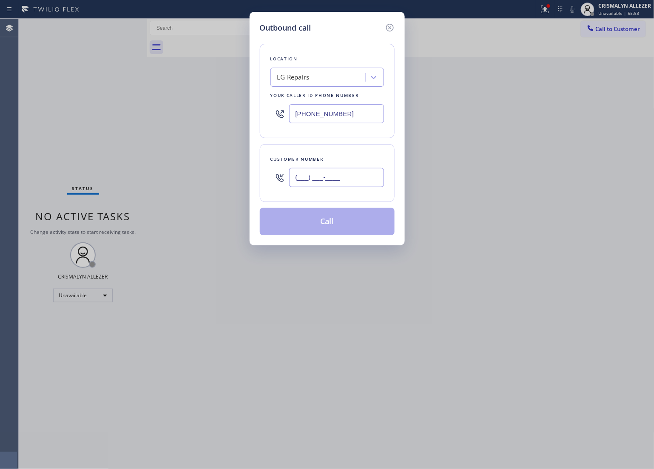
click at [366, 179] on input "(___) ___-____" at bounding box center [336, 177] width 95 height 19
paste input "480) 490-4916"
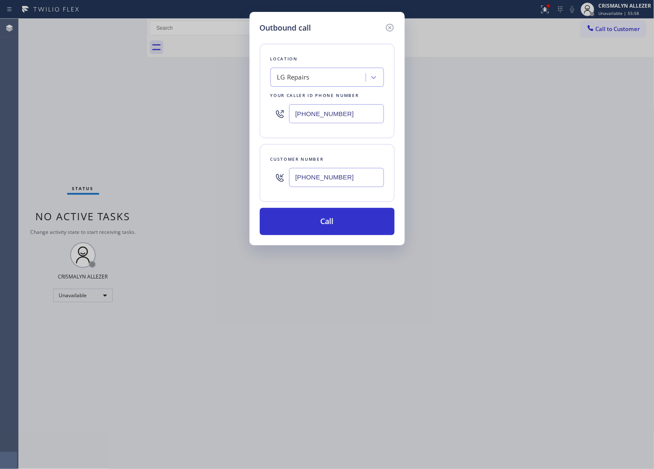
type input "[PHONE_NUMBER]"
click at [313, 87] on div "Location LG Repairs Your caller id phone number [PHONE_NUMBER]" at bounding box center [327, 91] width 135 height 94
click at [319, 82] on div "LG Repairs" at bounding box center [319, 77] width 93 height 15
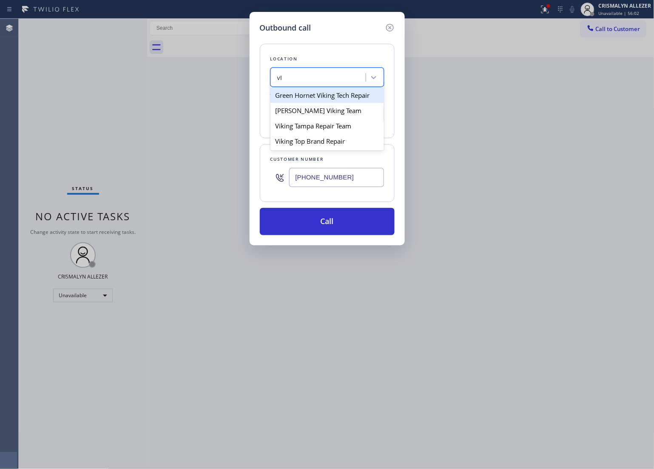
type input "v"
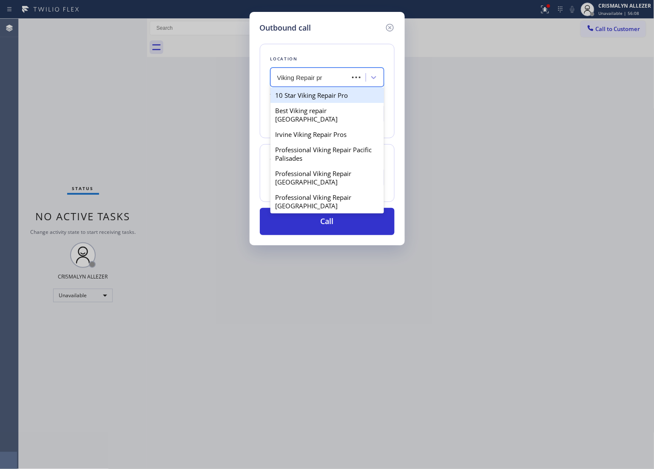
type input "Viking Repair pro"
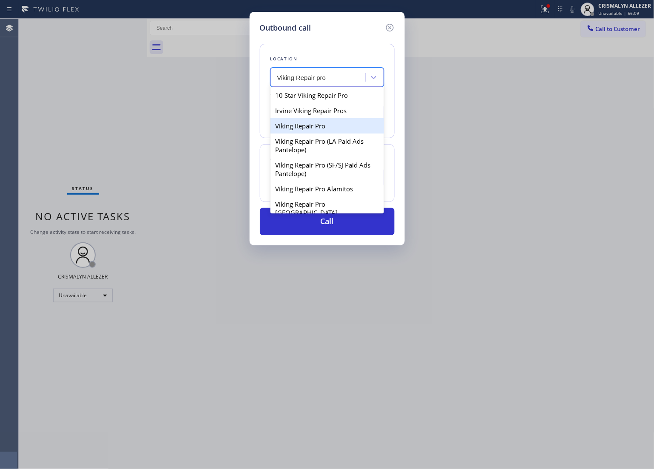
click at [321, 128] on div "Viking Repair Pro" at bounding box center [326, 125] width 113 height 15
type input "[PHONE_NUMBER]"
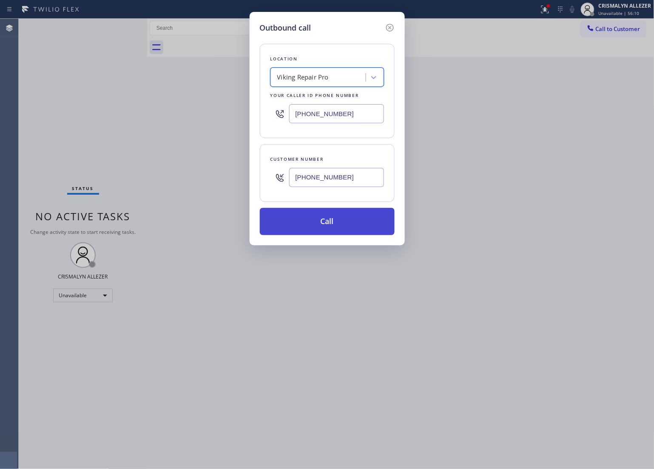
click at [327, 232] on button "Call" at bounding box center [327, 221] width 135 height 27
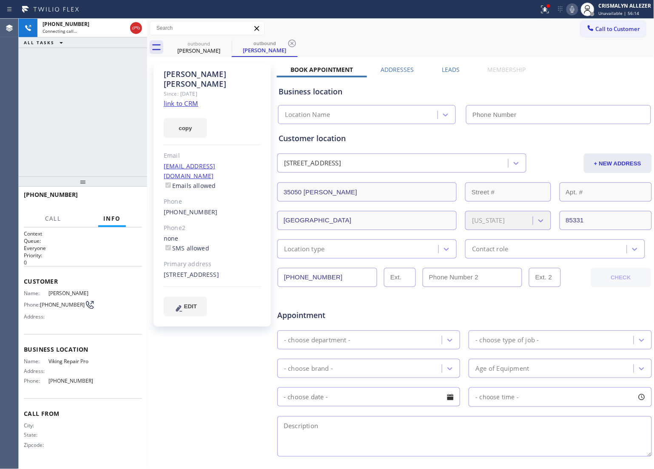
type input "[PHONE_NUMBER]"
click at [176, 99] on link "link to CRM" at bounding box center [181, 103] width 34 height 9
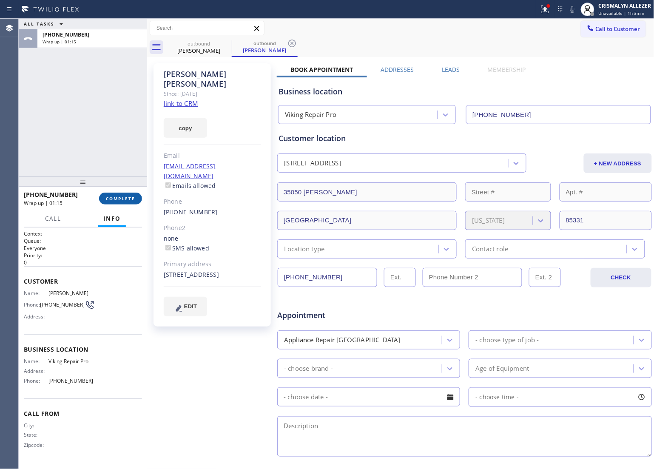
click at [119, 202] on button "COMPLETE" at bounding box center [120, 199] width 43 height 12
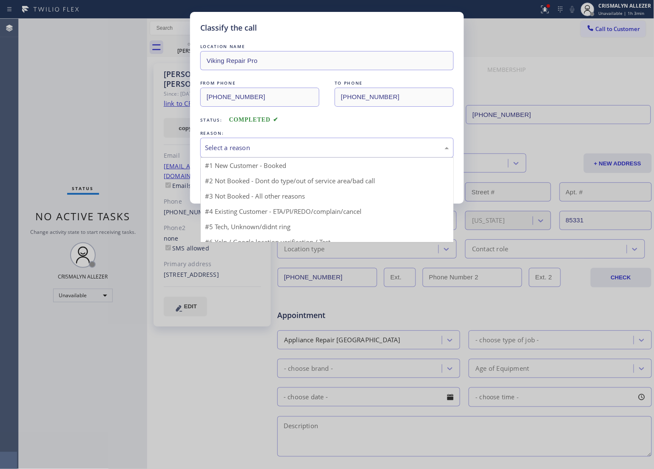
click at [290, 151] on div "Select a reason" at bounding box center [327, 148] width 244 height 10
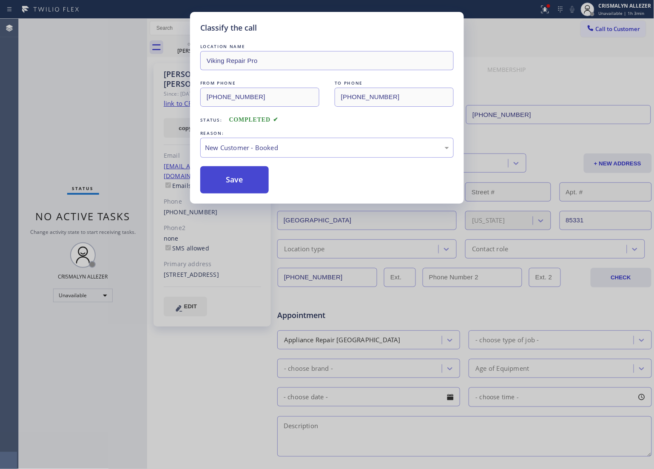
click at [226, 181] on button "Save" at bounding box center [234, 179] width 68 height 27
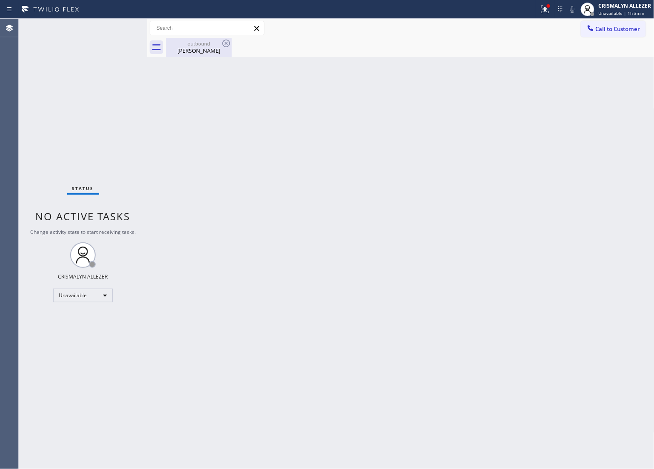
click at [193, 41] on div "outbound" at bounding box center [199, 43] width 64 height 6
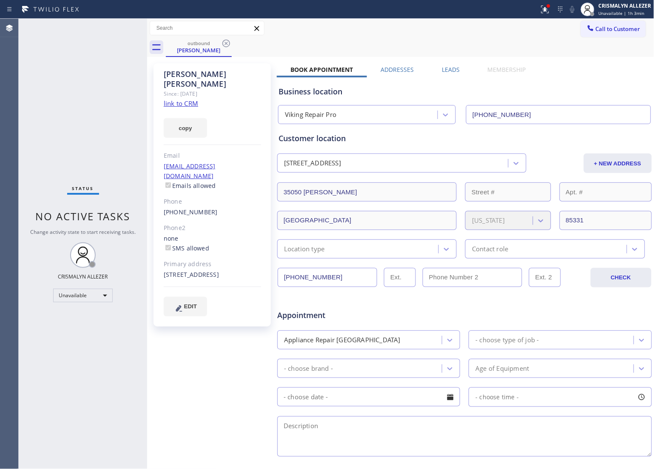
drag, startPoint x: 227, startPoint y: 43, endPoint x: 226, endPoint y: 37, distance: 5.6
click at [226, 43] on icon at bounding box center [226, 43] width 10 height 10
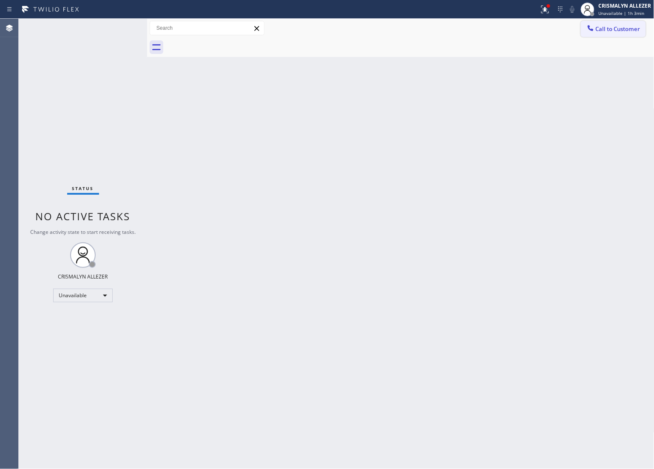
click at [621, 28] on span "Call to Customer" at bounding box center [618, 29] width 45 height 8
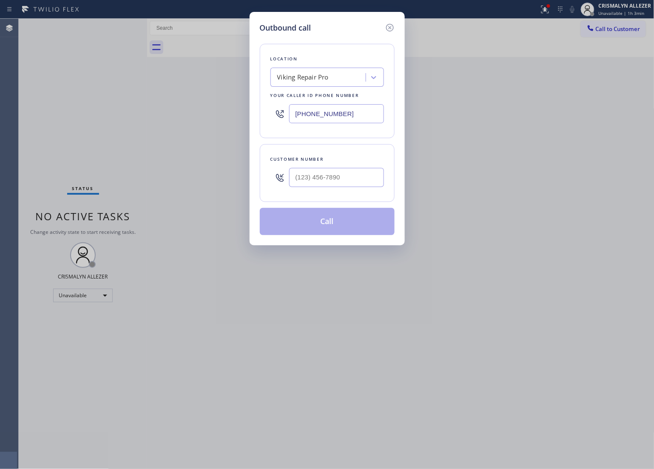
drag, startPoint x: 360, startPoint y: 111, endPoint x: 83, endPoint y: 132, distance: 277.1
click at [83, 132] on div "Outbound call Location Viking Repair Pro Your caller id phone number [PHONE_NUM…" at bounding box center [327, 234] width 654 height 469
